Goal: Browse casually

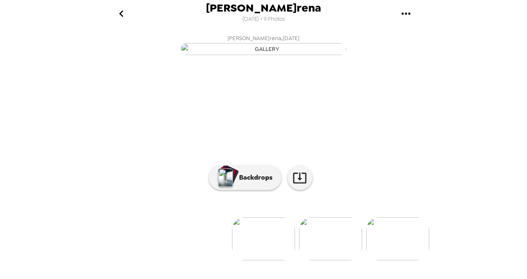
scroll to position [79, 0]
click at [324, 254] on img at bounding box center [330, 239] width 63 height 43
click at [402, 239] on img at bounding box center [398, 239] width 63 height 43
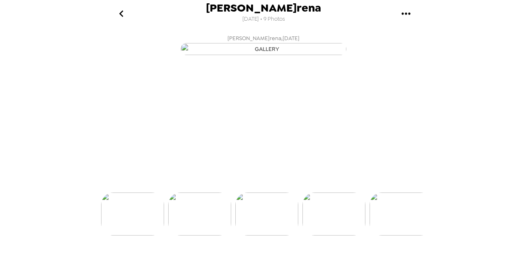
scroll to position [0, 201]
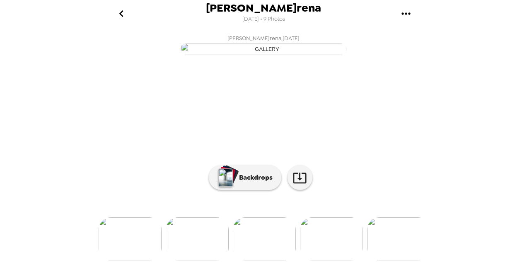
click at [338, 261] on img at bounding box center [331, 239] width 63 height 43
click at [433, 133] on div "[PERSON_NAME]rena [DATE] • 9 Photos [PERSON_NAME]rena , [DATE] [PERSON_NAME]ren…" at bounding box center [263, 139] width 527 height 279
click at [334, 239] on img at bounding box center [332, 239] width 63 height 43
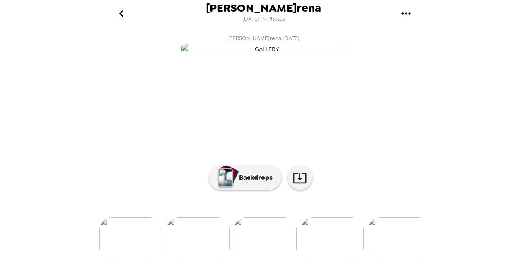
scroll to position [11, 0]
click at [385, 261] on img at bounding box center [399, 239] width 63 height 43
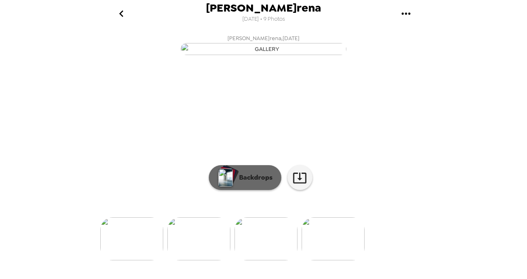
click at [267, 183] on p "Backdrops" at bounding box center [254, 178] width 38 height 10
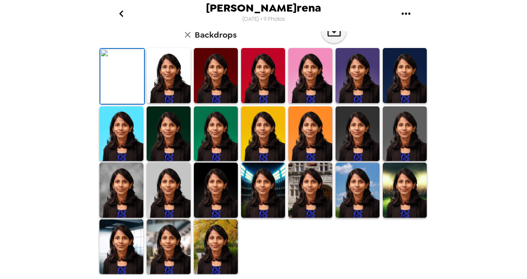
scroll to position [219, 0]
click at [211, 247] on img at bounding box center [216, 247] width 44 height 55
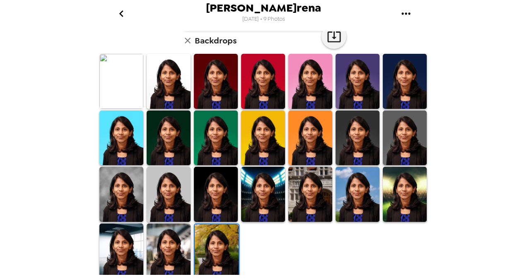
scroll to position [219, 0]
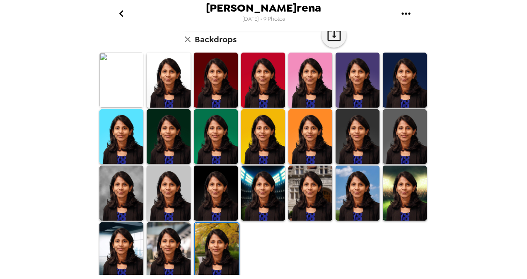
click at [161, 100] on img at bounding box center [169, 80] width 44 height 55
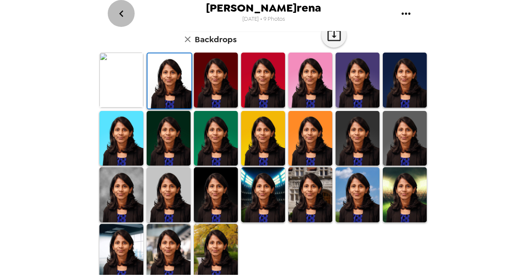
click at [124, 11] on icon "go back" at bounding box center [121, 13] width 13 height 13
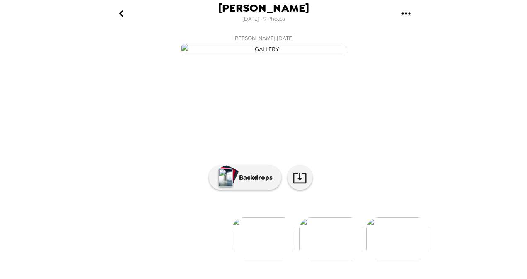
scroll to position [79, 0]
click at [328, 261] on img at bounding box center [330, 239] width 63 height 43
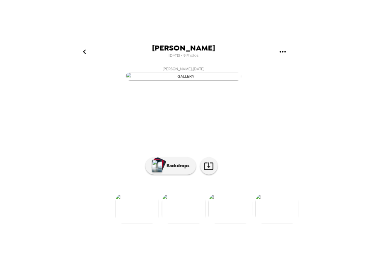
scroll to position [20, 0]
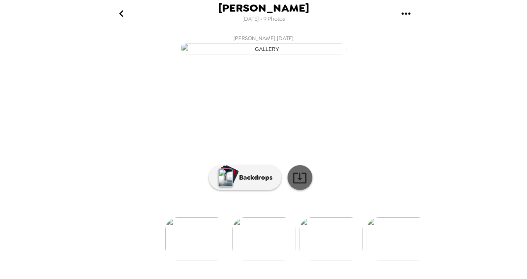
click at [298, 184] on icon at bounding box center [299, 178] width 13 height 11
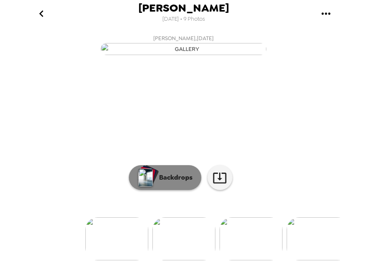
click at [163, 190] on button "Backdrops" at bounding box center [165, 177] width 73 height 25
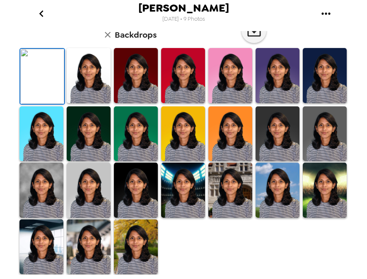
scroll to position [96, 0]
click at [80, 103] on img at bounding box center [89, 75] width 44 height 55
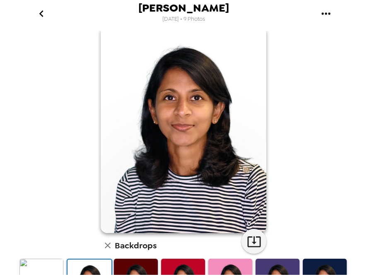
scroll to position [5, 0]
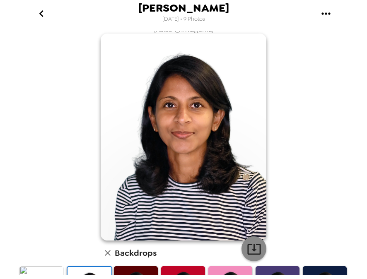
click at [247, 243] on icon "button" at bounding box center [254, 249] width 15 height 15
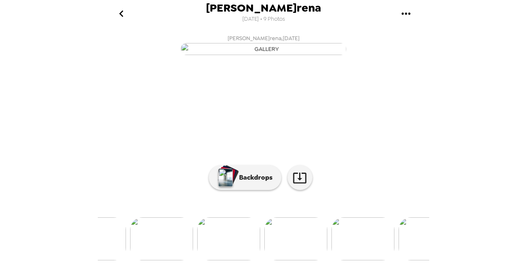
scroll to position [0, 203]
click at [319, 259] on img at bounding box center [329, 239] width 63 height 43
click at [386, 245] on img at bounding box center [399, 239] width 63 height 43
click at [263, 253] on img at bounding box center [265, 239] width 63 height 43
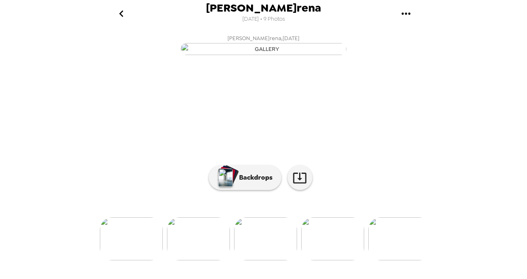
click at [315, 256] on img at bounding box center [332, 239] width 63 height 43
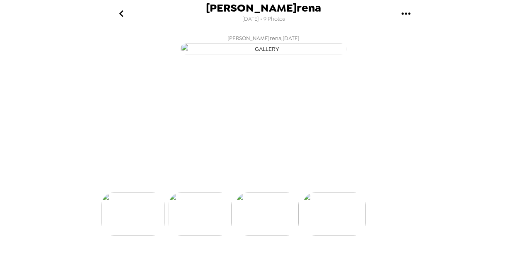
scroll to position [0, 468]
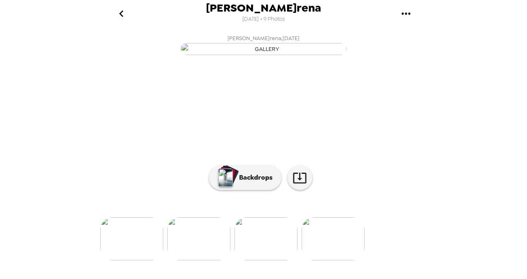
click at [429, 116] on div "[PERSON_NAME]rena [DATE] • 9 Photos [PERSON_NAME]rena , [DATE] [PERSON_NAME]ren…" at bounding box center [263, 139] width 527 height 279
click at [245, 190] on button "Backdrops" at bounding box center [245, 177] width 73 height 25
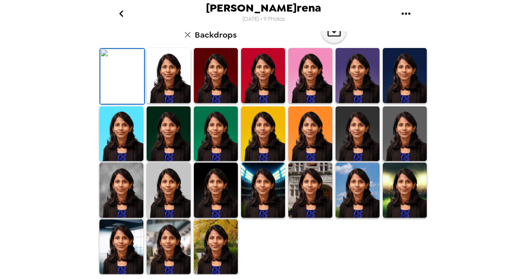
scroll to position [138, 0]
click at [173, 103] on img at bounding box center [169, 75] width 44 height 55
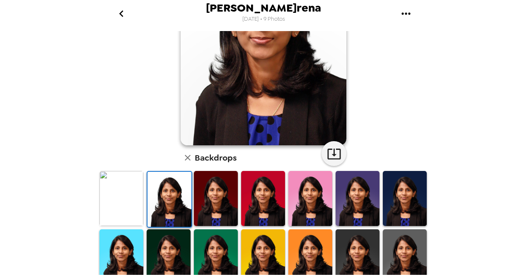
scroll to position [0, 0]
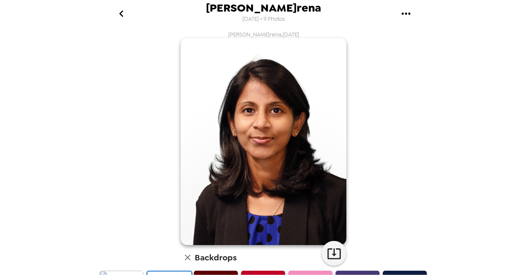
click at [126, 15] on icon "go back" at bounding box center [121, 13] width 13 height 13
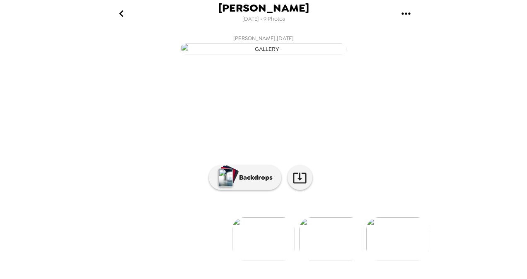
scroll to position [79, 0]
click at [325, 232] on img at bounding box center [330, 239] width 63 height 43
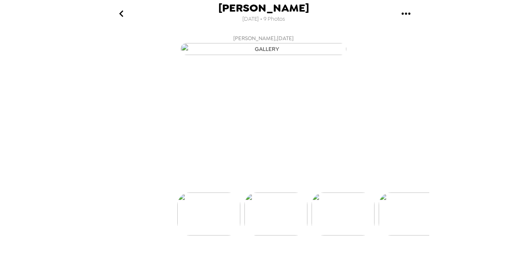
scroll to position [0, 67]
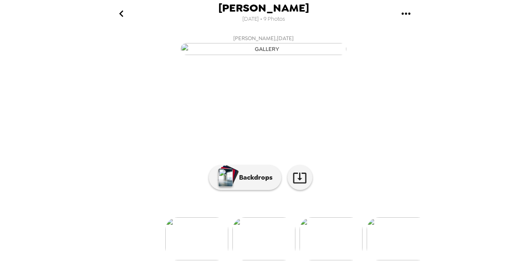
click at [331, 261] on img at bounding box center [331, 239] width 63 height 43
click at [240, 190] on button "Backdrops" at bounding box center [245, 177] width 73 height 25
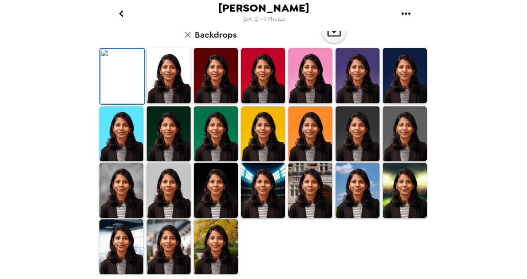
scroll to position [79, 0]
click at [185, 103] on img at bounding box center [169, 75] width 44 height 55
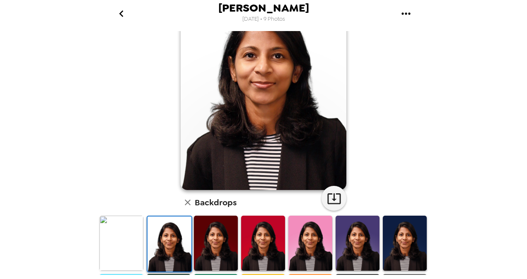
scroll to position [57, 0]
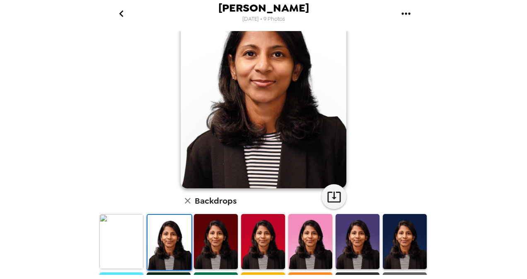
click at [192, 201] on button "button" at bounding box center [188, 201] width 14 height 14
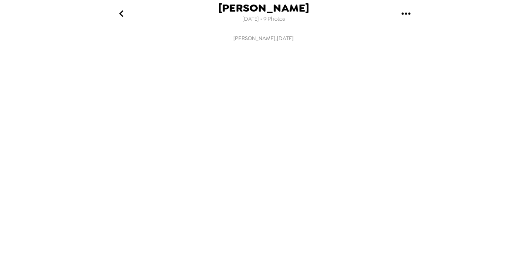
scroll to position [0, 134]
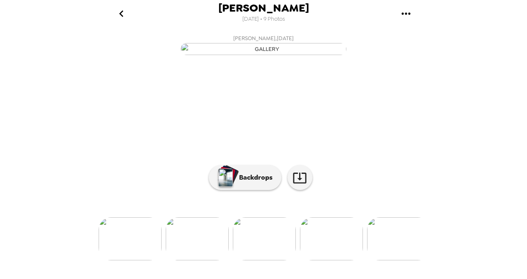
click at [190, 261] on img at bounding box center [197, 239] width 63 height 43
